Goal: Information Seeking & Learning: Learn about a topic

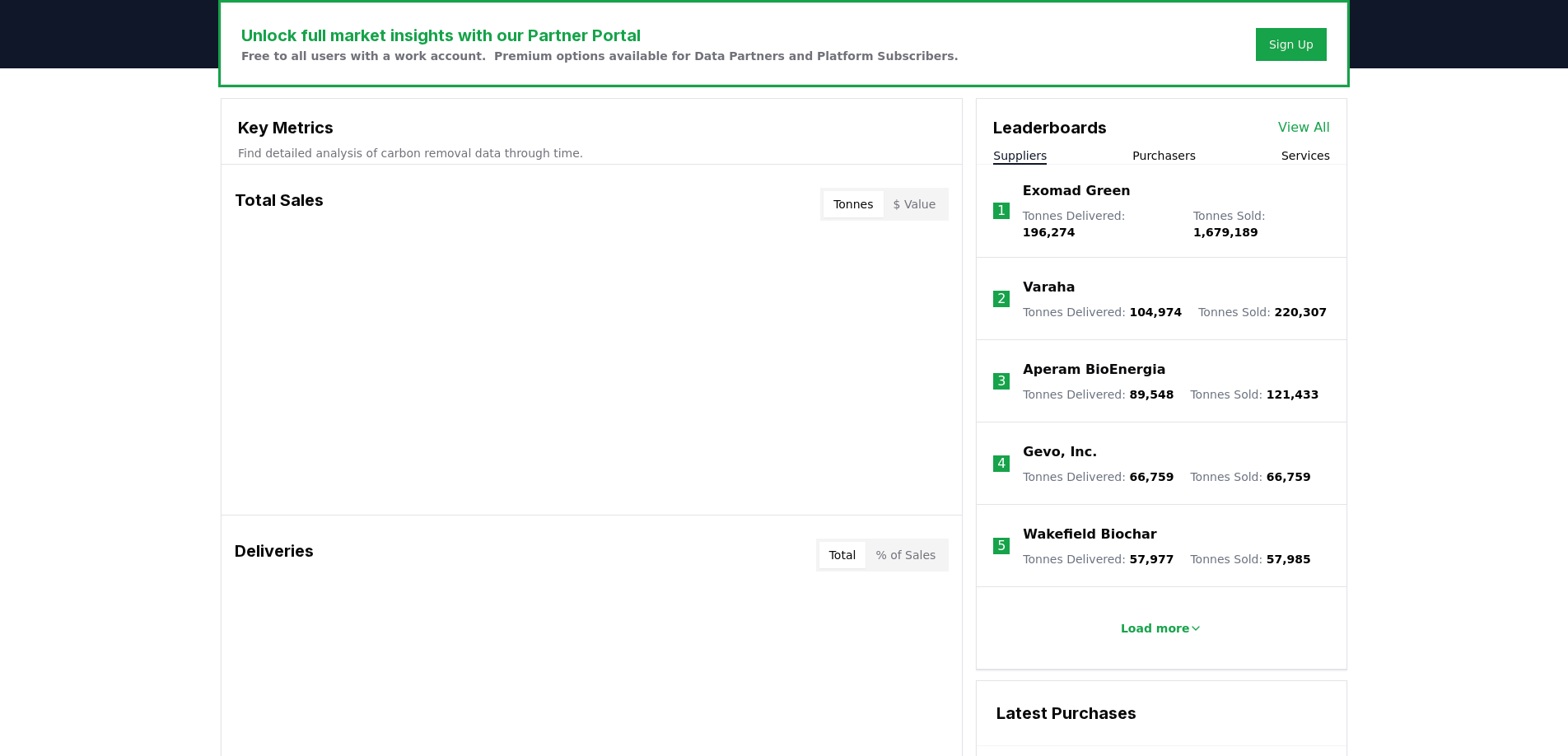
scroll to position [512, 0]
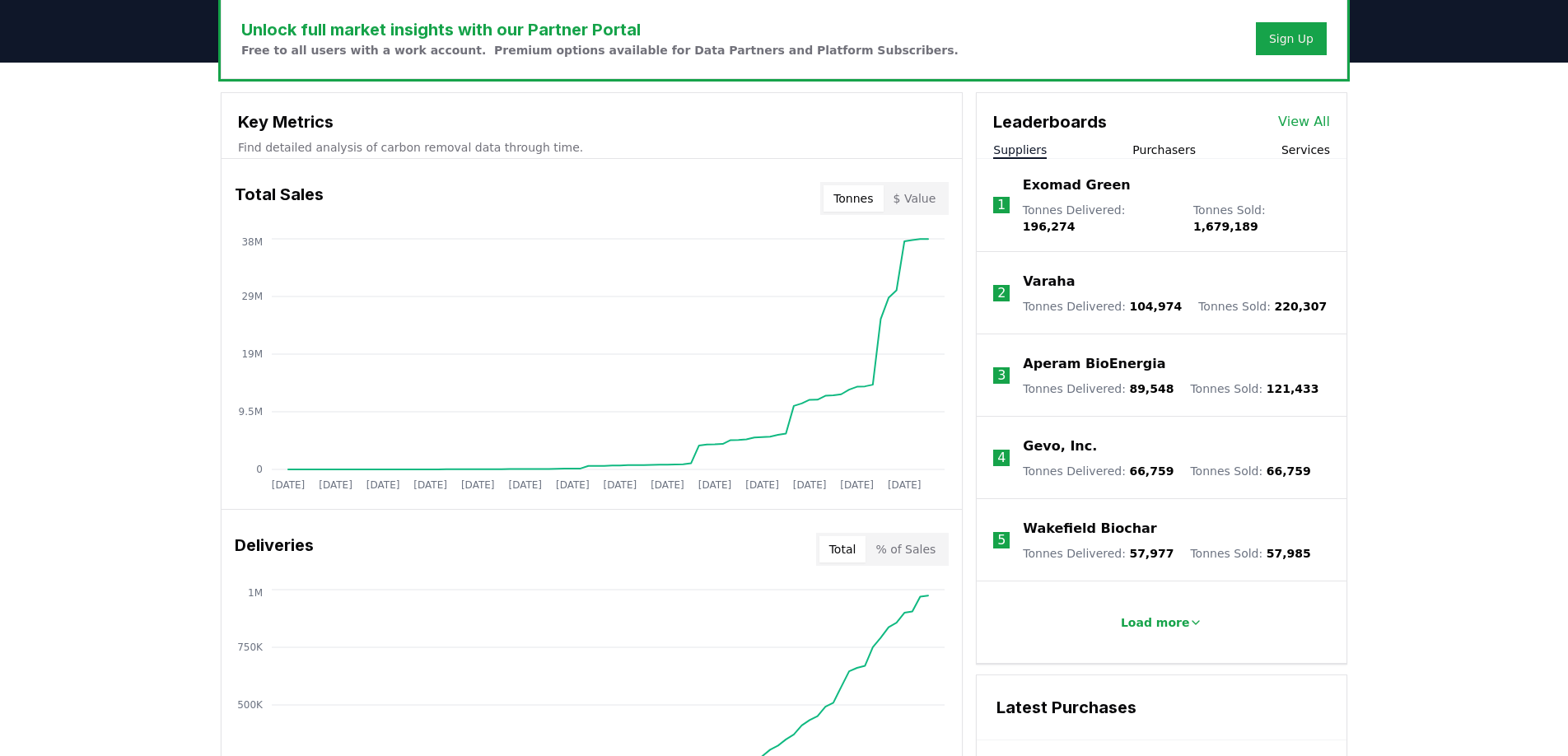
click at [864, 209] on button "Tonnes" at bounding box center [854, 199] width 59 height 26
click at [913, 200] on button "$ Value" at bounding box center [915, 199] width 63 height 26
click at [864, 200] on button "Tonnes" at bounding box center [854, 199] width 59 height 26
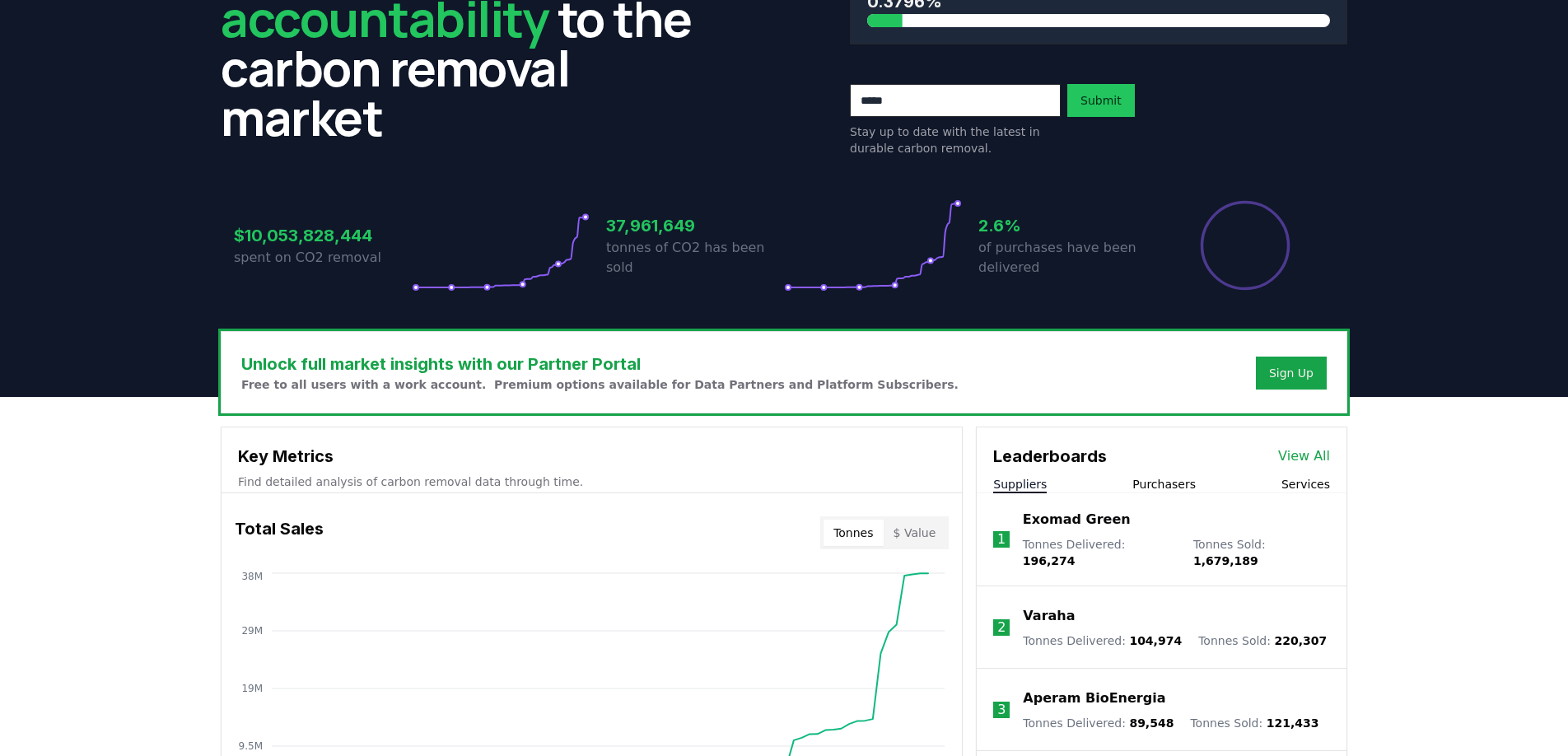
scroll to position [0, 0]
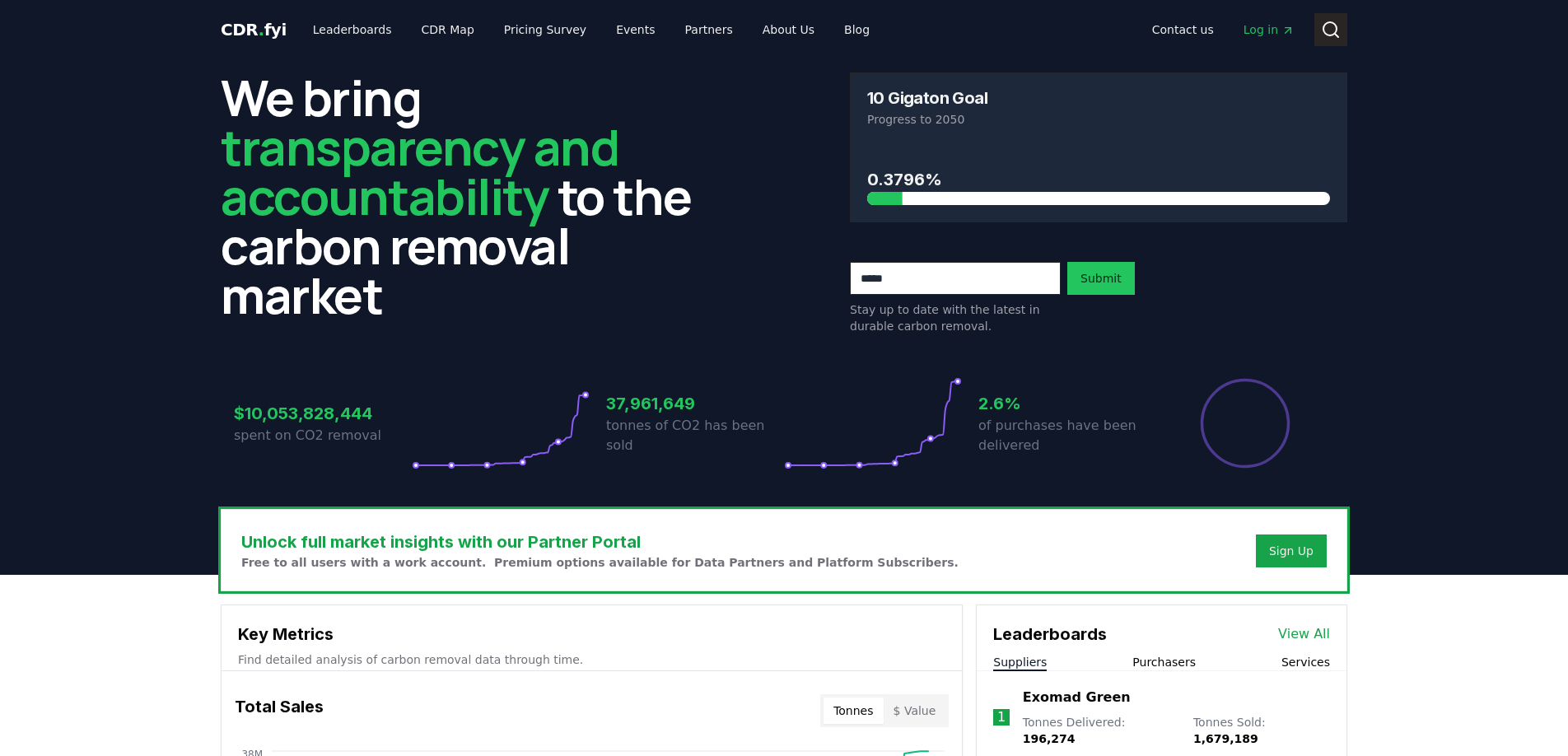
click at [1338, 32] on icon at bounding box center [1331, 30] width 20 height 20
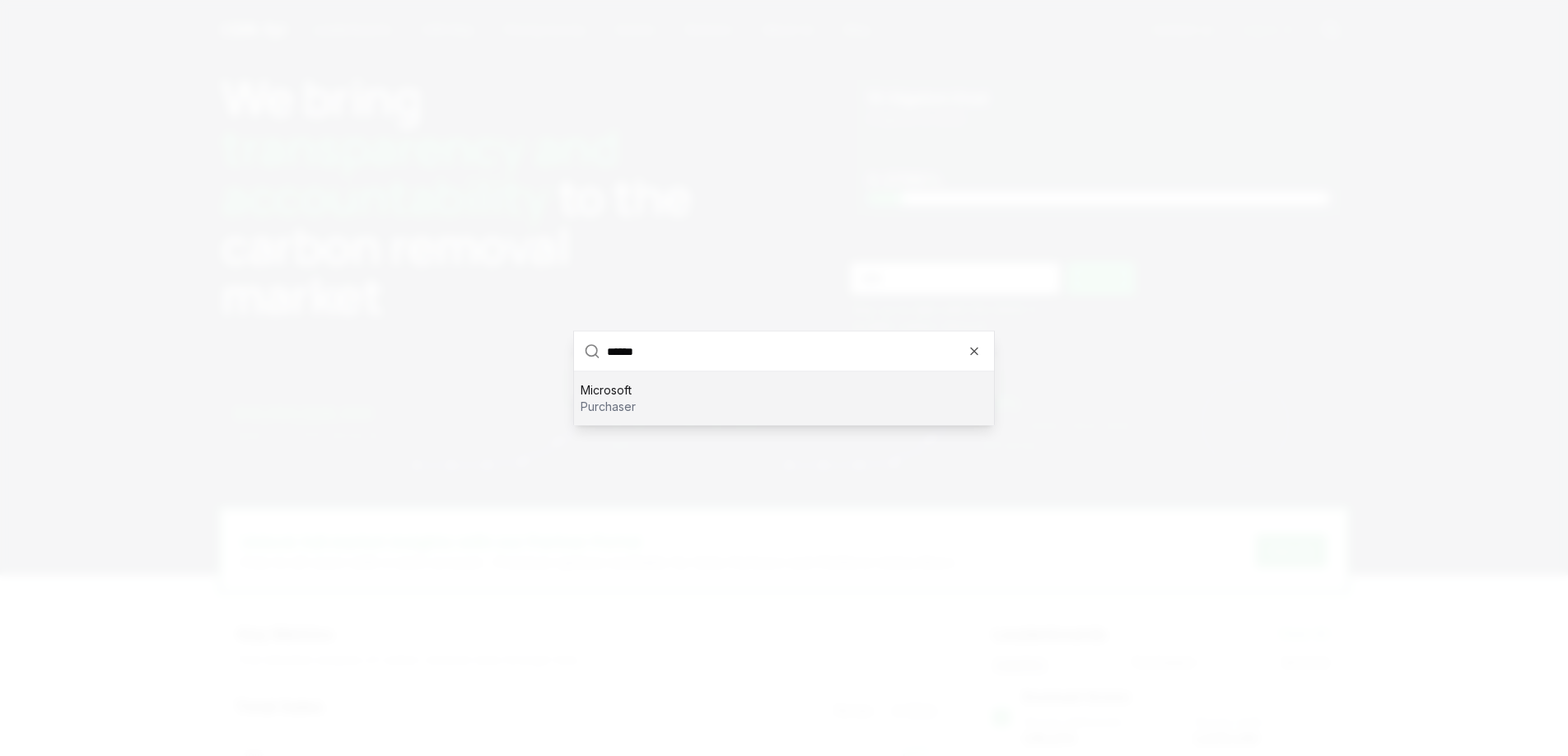
type input "******"
click at [660, 392] on div "Microsoft purchaser" at bounding box center [784, 398] width 420 height 53
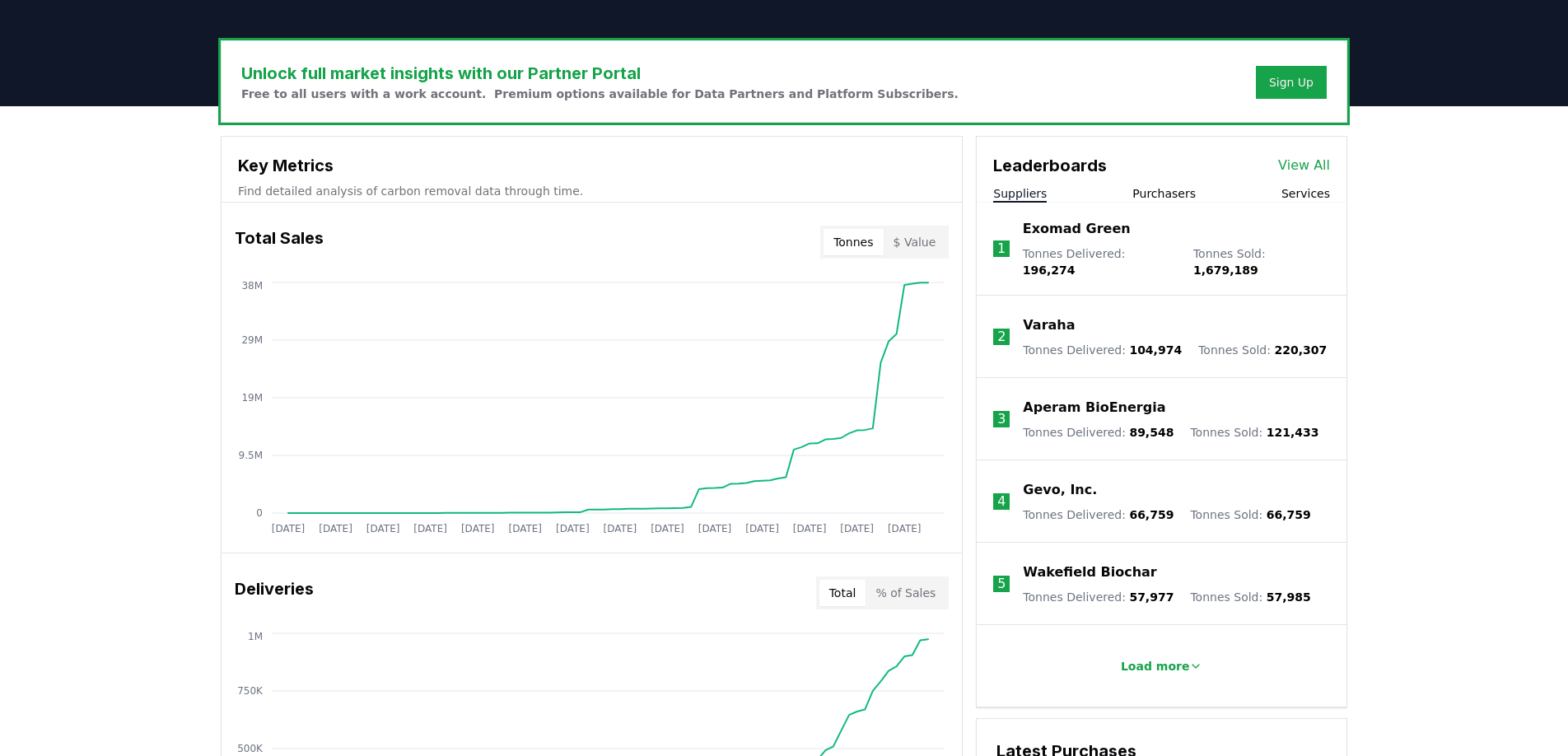
scroll to position [467, 0]
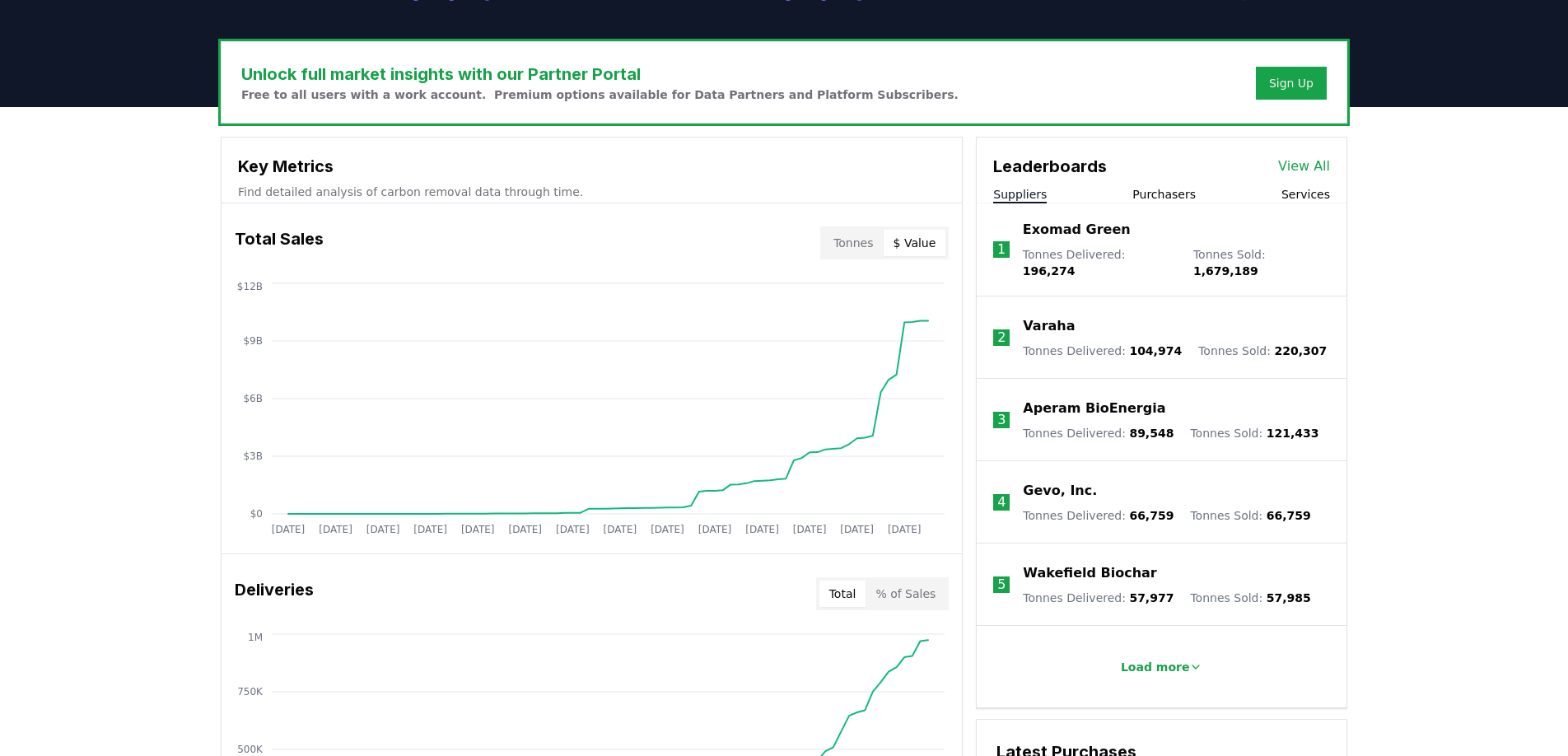
click at [921, 234] on button "$ Value" at bounding box center [915, 243] width 63 height 26
click at [902, 251] on button "$ Value" at bounding box center [915, 243] width 63 height 26
click at [857, 246] on button "Tonnes" at bounding box center [854, 243] width 59 height 26
click at [927, 244] on button "$ Value" at bounding box center [915, 243] width 63 height 26
click at [861, 256] on div "Tonnes $ Value" at bounding box center [885, 243] width 129 height 33
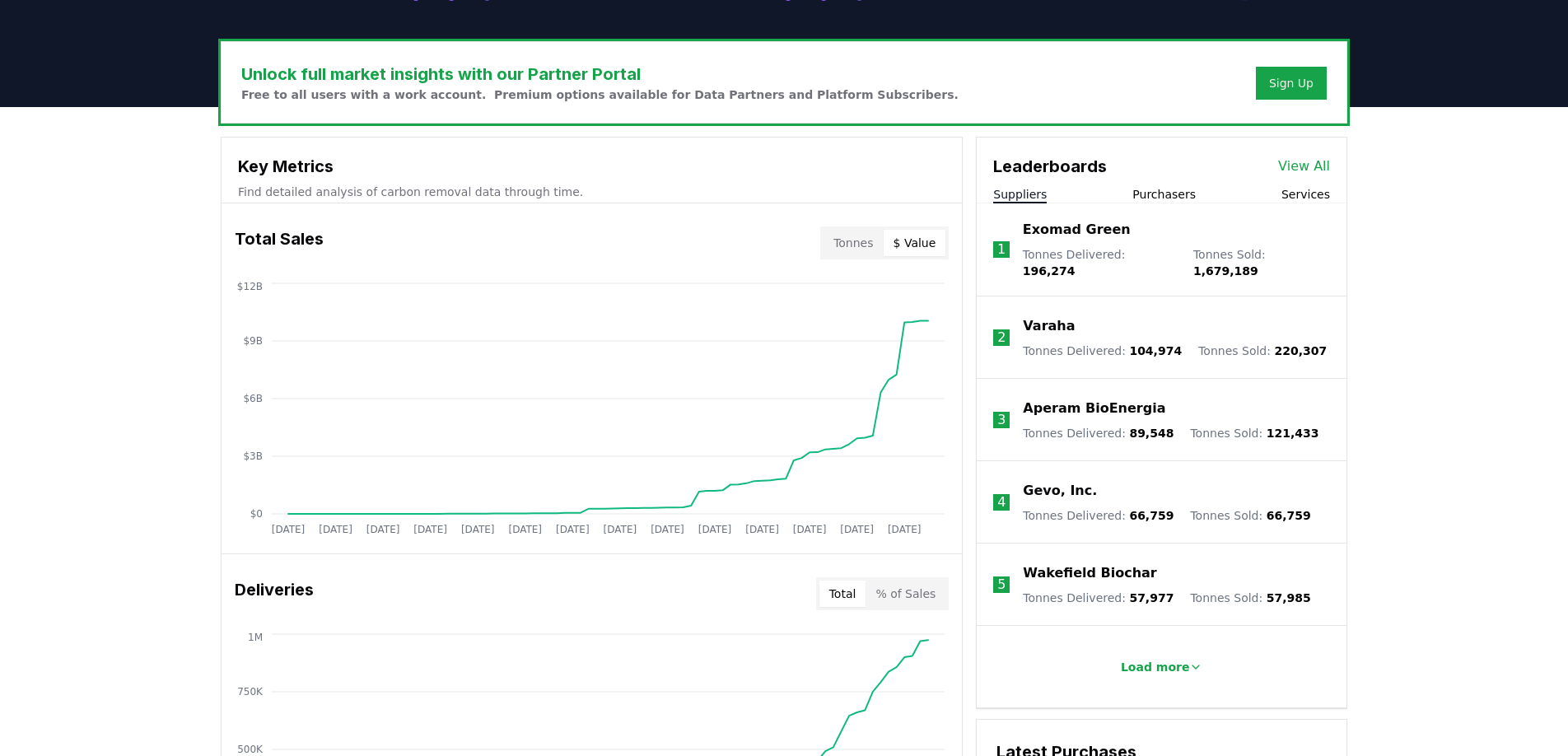
click at [861, 244] on button "Tonnes" at bounding box center [854, 243] width 59 height 26
